Goal: Information Seeking & Learning: Check status

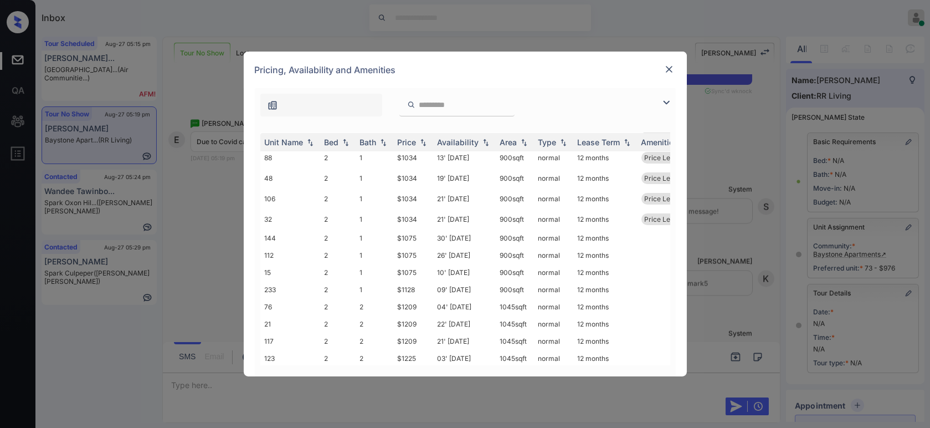
scroll to position [218, 0]
drag, startPoint x: 418, startPoint y: 190, endPoint x: 405, endPoint y: 192, distance: 12.3
click at [405, 192] on td "$1034" at bounding box center [413, 197] width 40 height 20
click at [670, 71] on img at bounding box center [669, 69] width 11 height 11
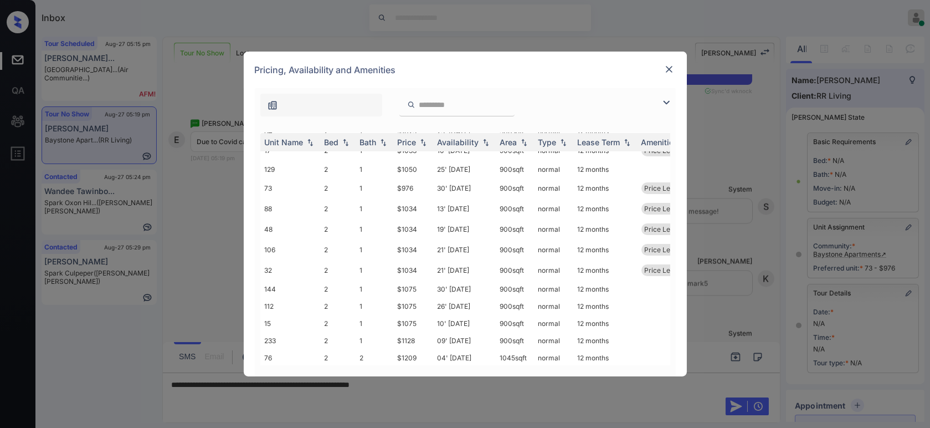
scroll to position [166, 0]
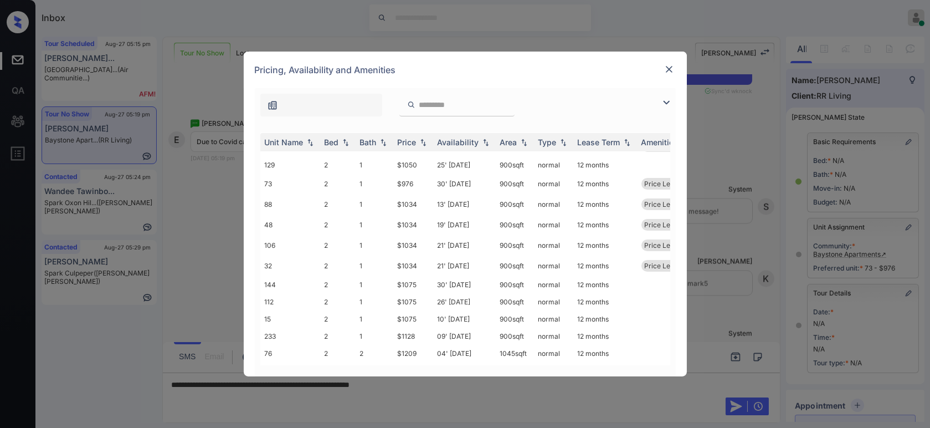
click at [669, 69] on img at bounding box center [669, 69] width 11 height 11
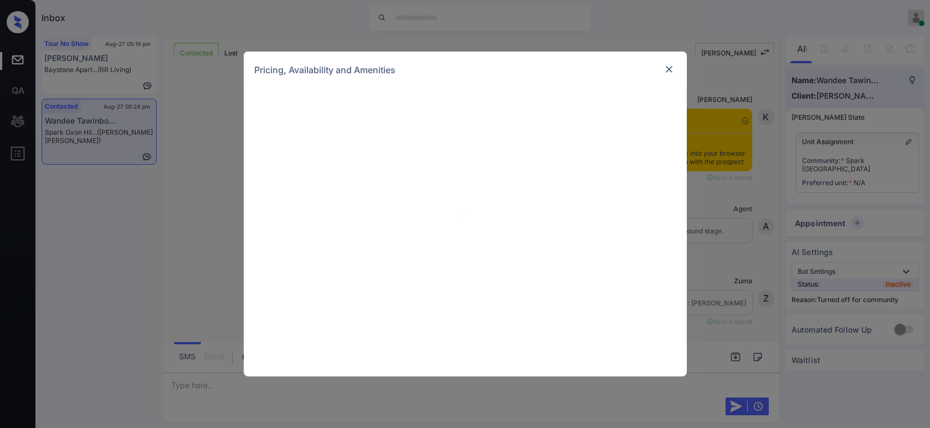
scroll to position [195, 0]
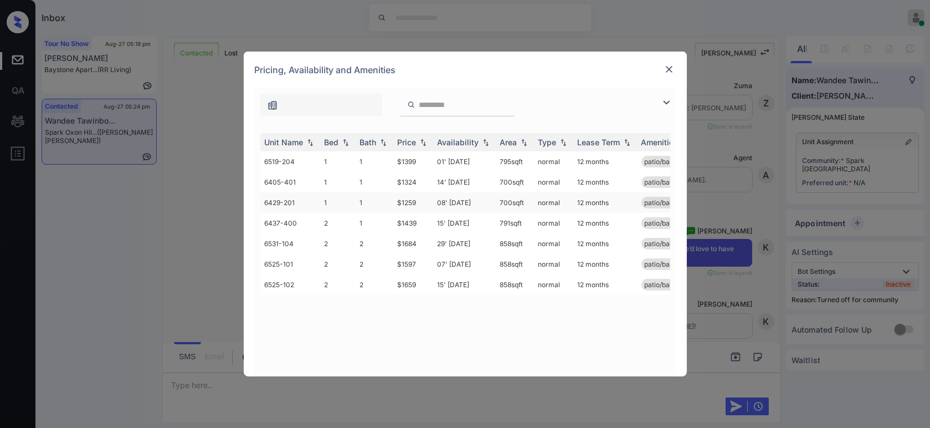
click at [409, 203] on td "$1259" at bounding box center [413, 202] width 40 height 20
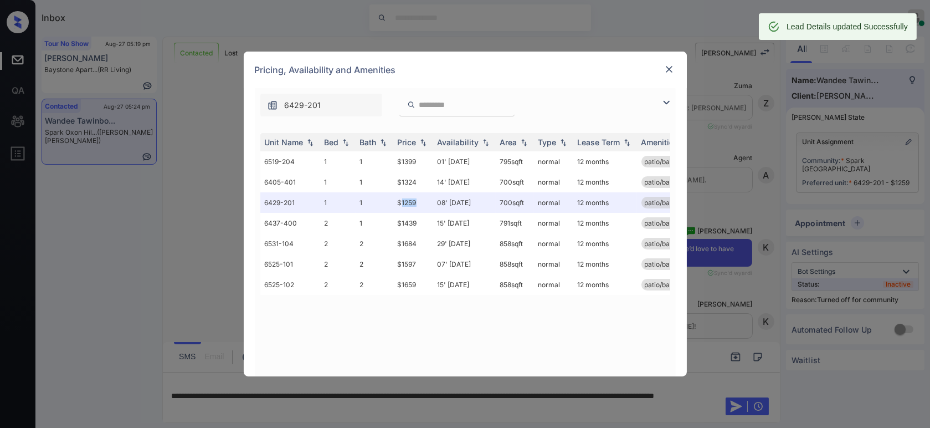
click at [669, 70] on img at bounding box center [669, 69] width 11 height 11
